Goal: Task Accomplishment & Management: Use online tool/utility

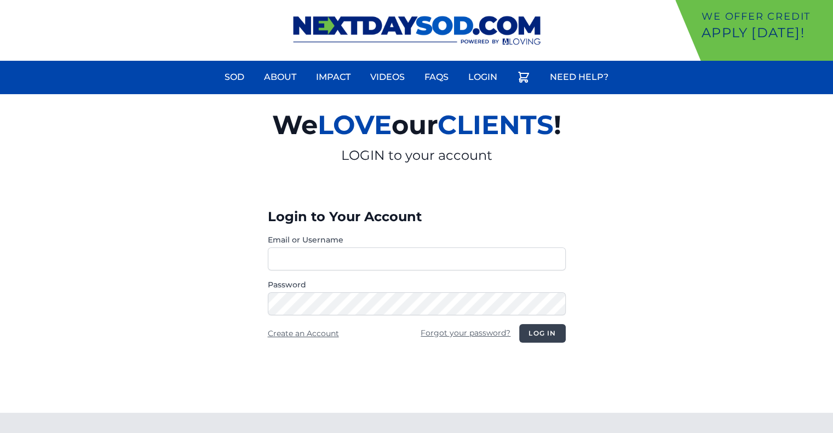
type input "********"
click at [553, 330] on button "Log in" at bounding box center [542, 333] width 46 height 19
